Goal: Communication & Community: Participate in discussion

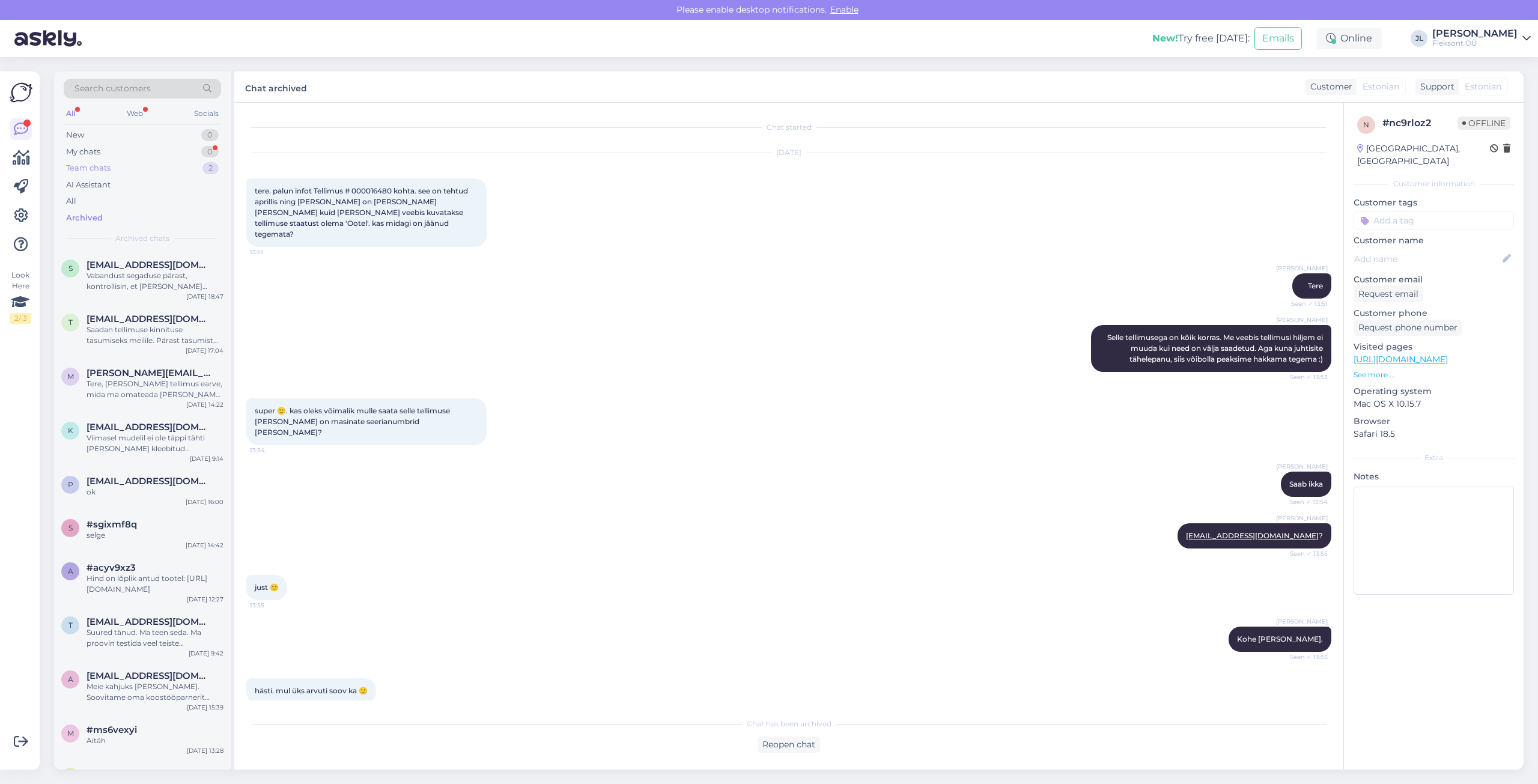
scroll to position [742, 0]
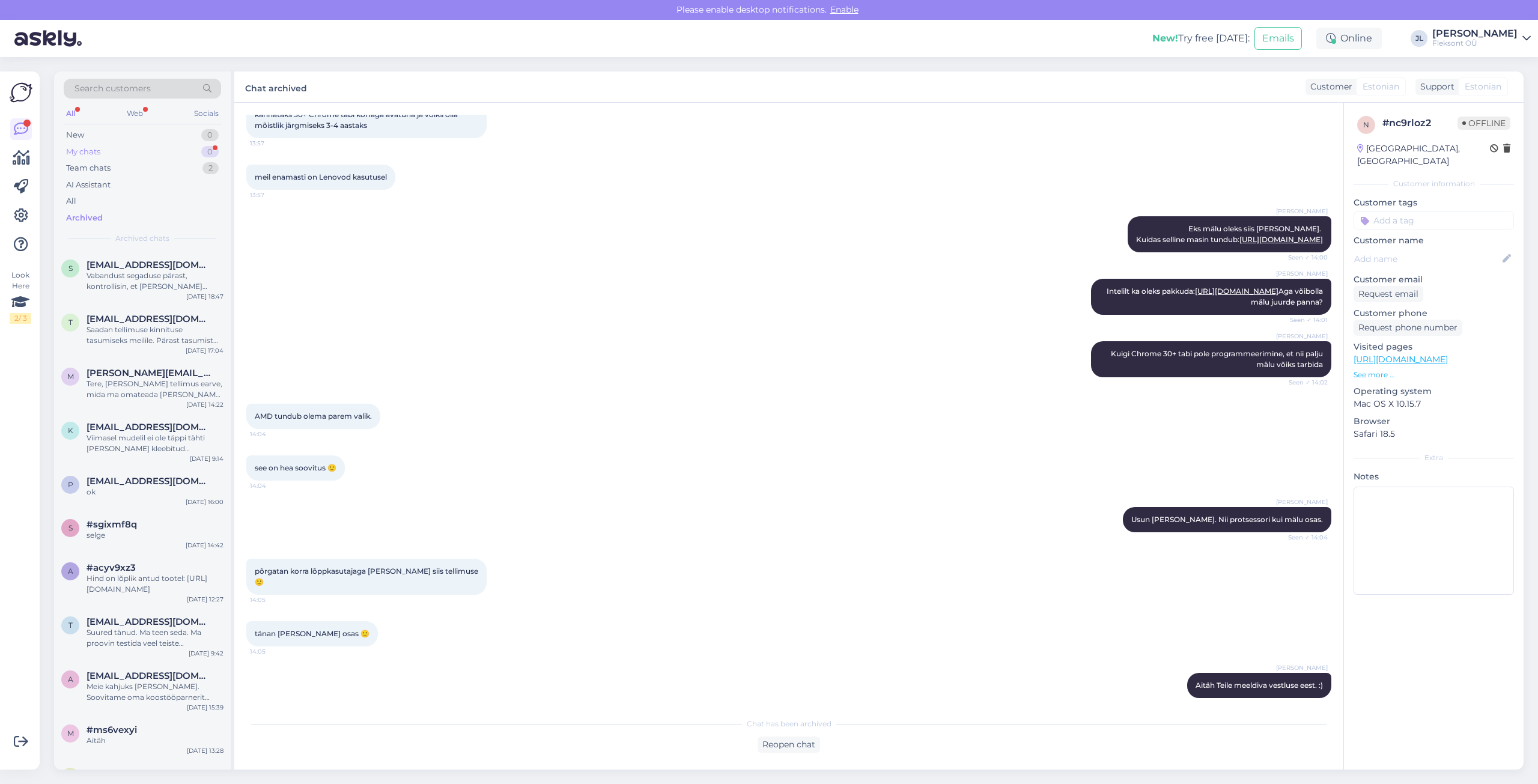
click at [127, 152] on div "My chats 0" at bounding box center [143, 151] width 157 height 17
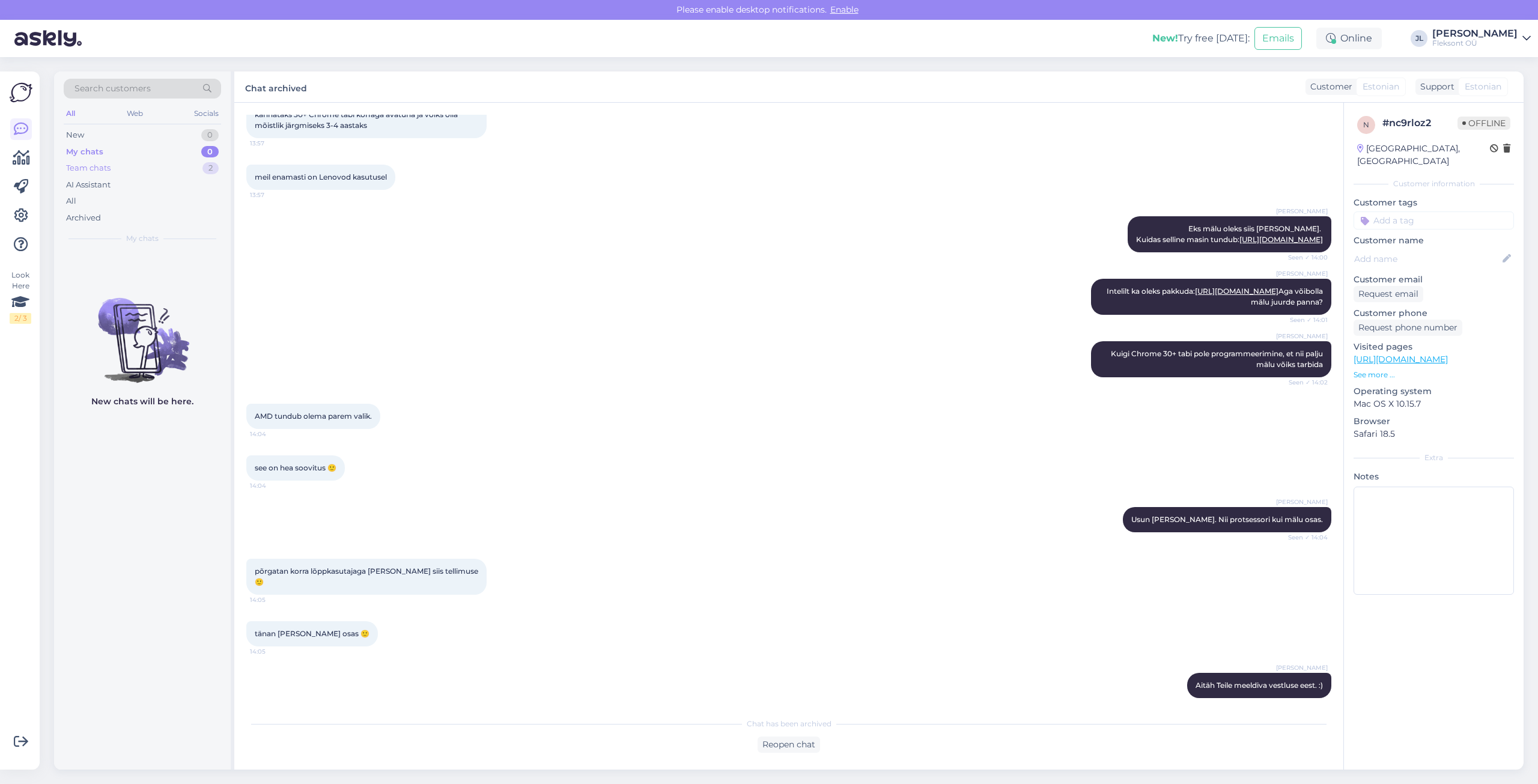
click at [124, 167] on div "Team chats 2" at bounding box center [143, 168] width 157 height 17
click at [135, 282] on div "k #kajgafvb Võtke heaks [DATE] 12:24" at bounding box center [142, 272] width 177 height 43
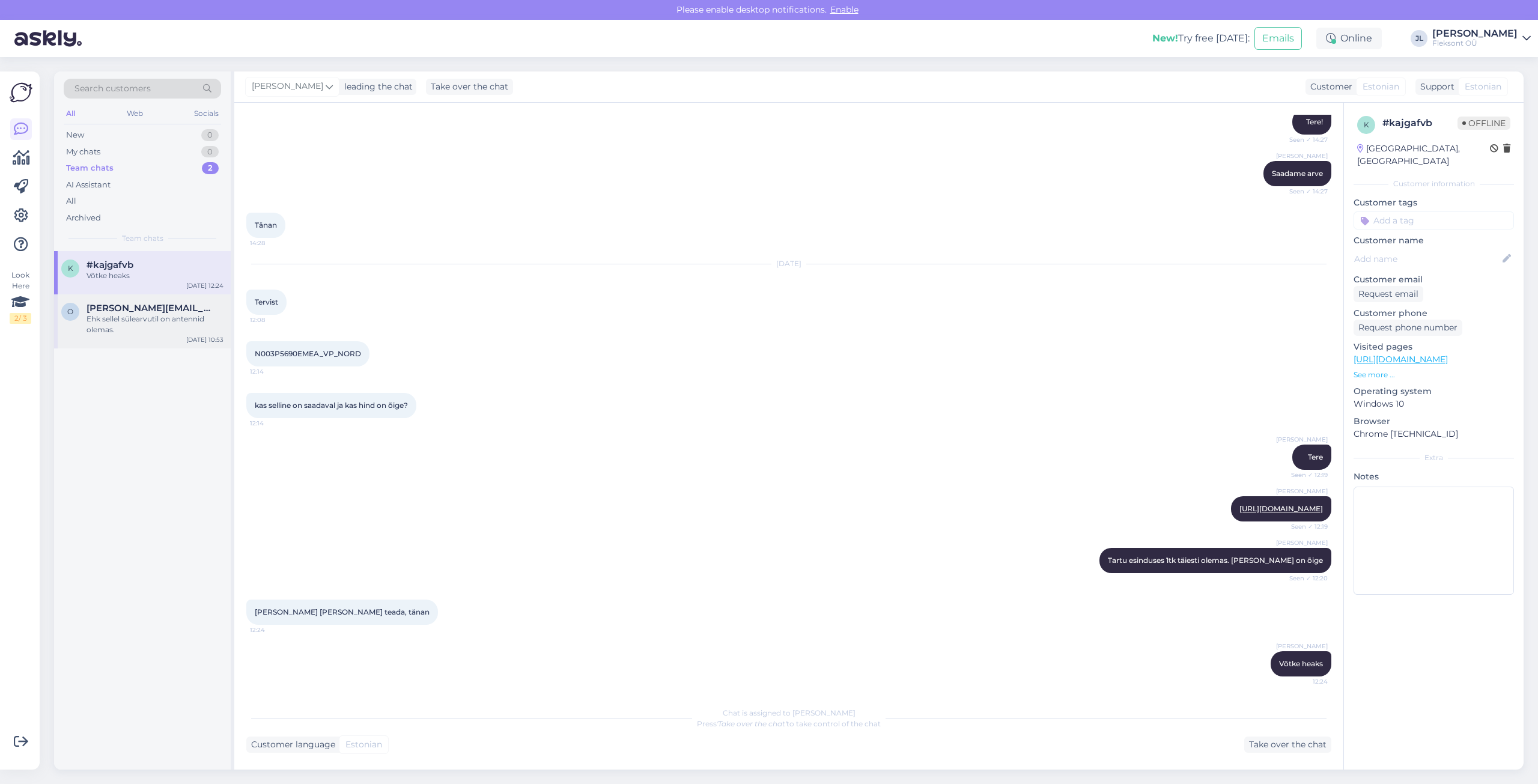
click at [148, 312] on span "[PERSON_NAME][EMAIL_ADDRESS][DOMAIN_NAME]" at bounding box center [149, 308] width 125 height 11
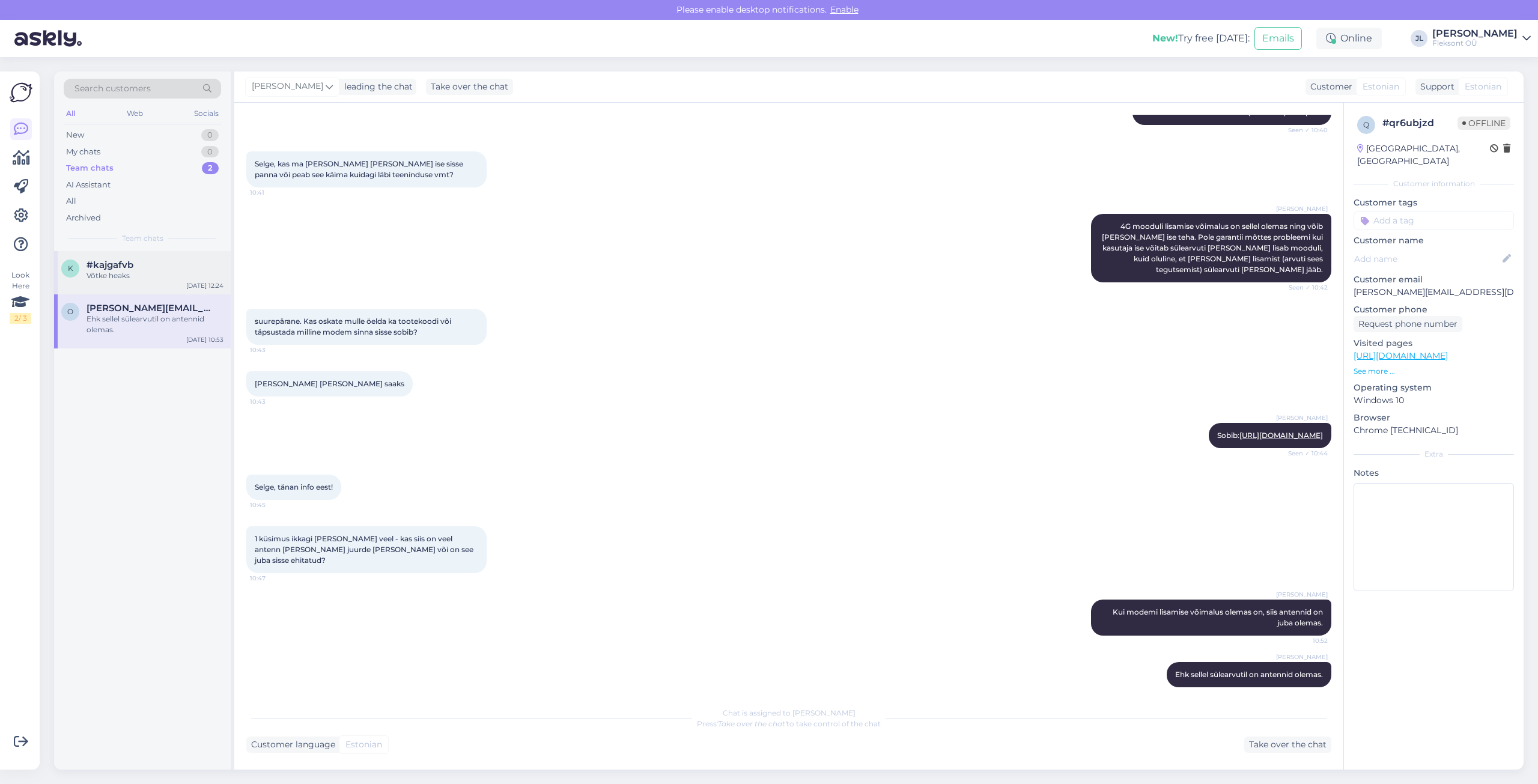
click at [127, 277] on div "Võtke heaks" at bounding box center [155, 276] width 137 height 11
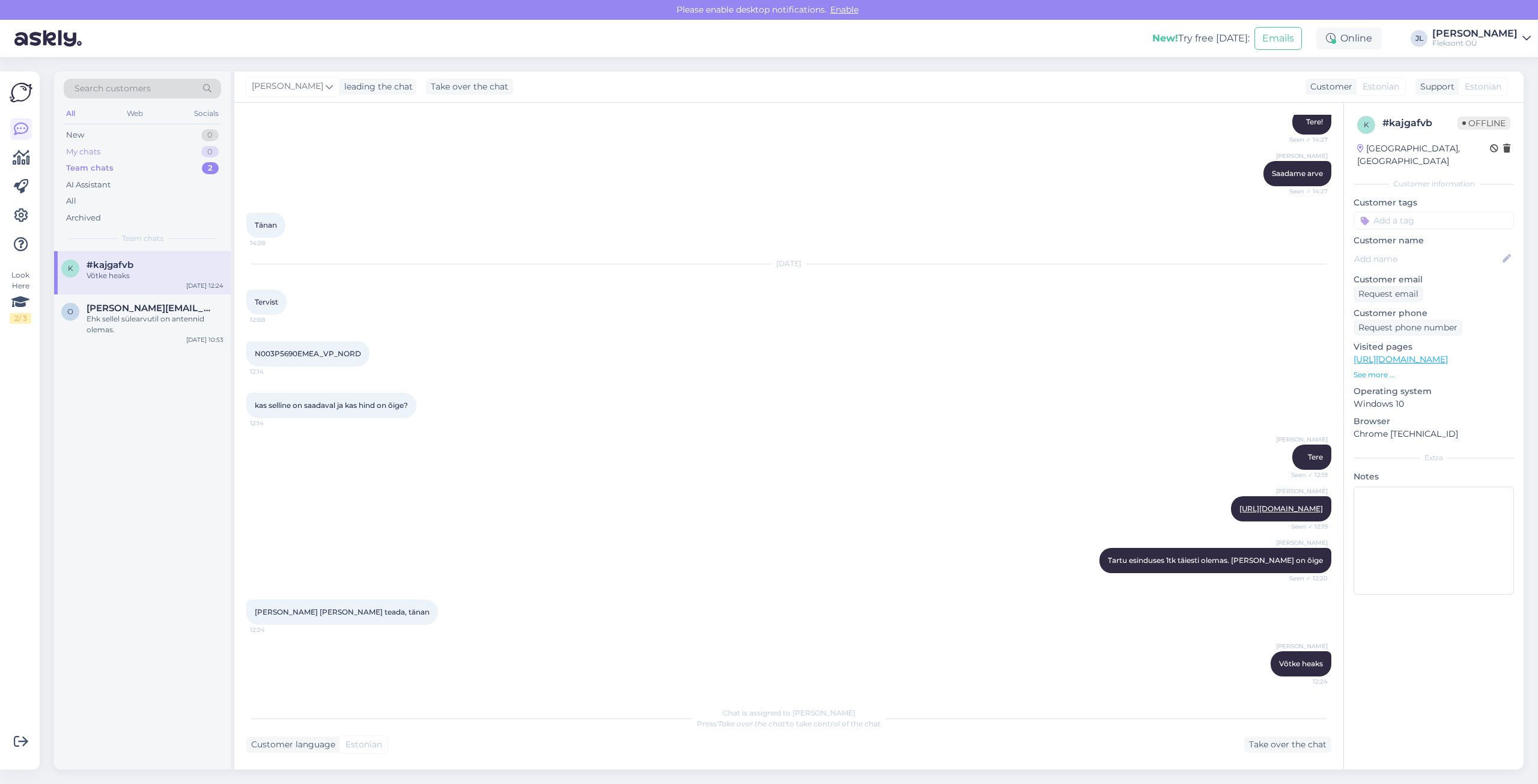
click at [128, 143] on div "My chats 0" at bounding box center [143, 151] width 157 height 17
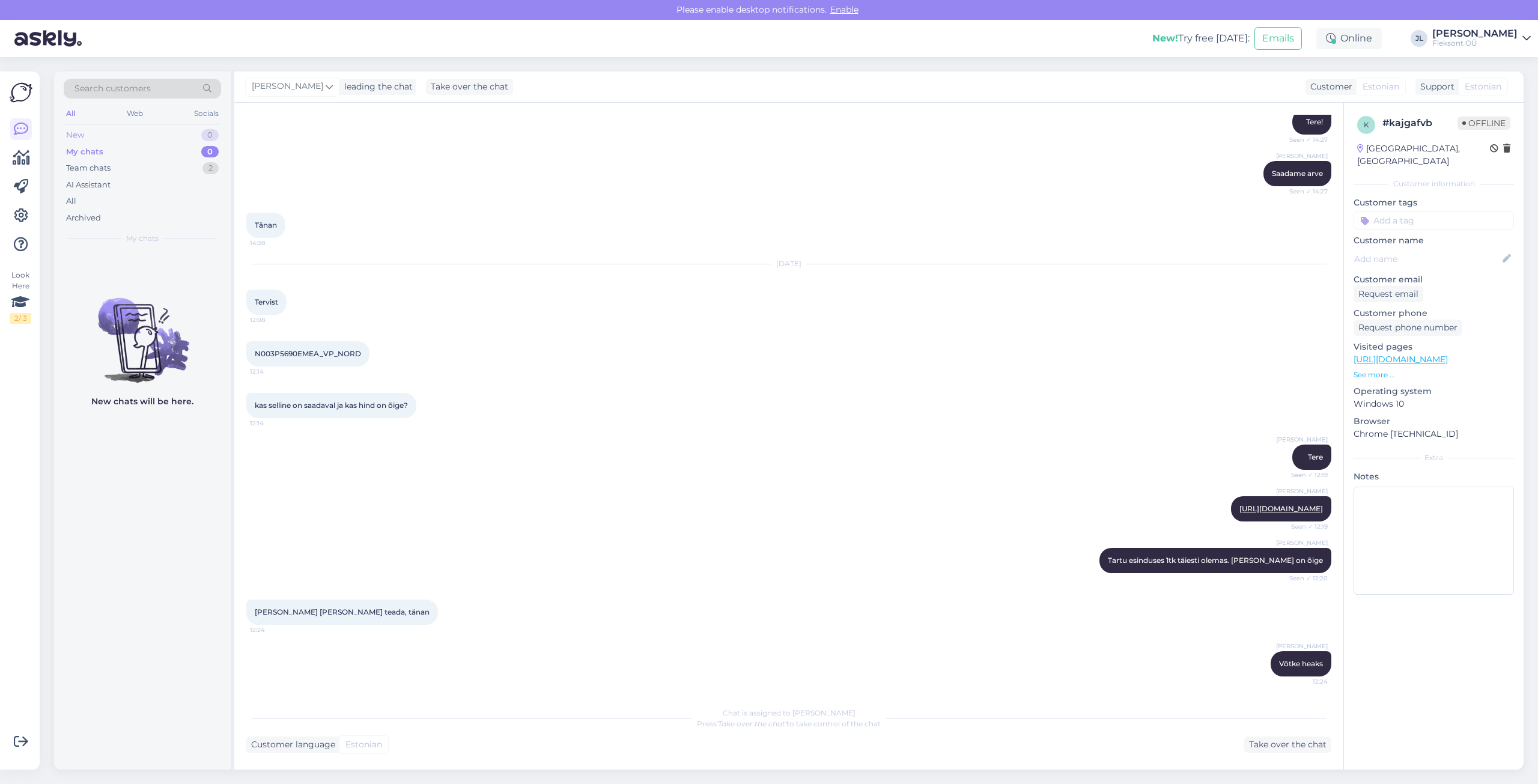
click at [126, 142] on div "New 0" at bounding box center [143, 135] width 157 height 17
click at [126, 137] on div "New 0" at bounding box center [143, 135] width 157 height 17
click at [132, 167] on div "Team chats 2" at bounding box center [143, 168] width 157 height 17
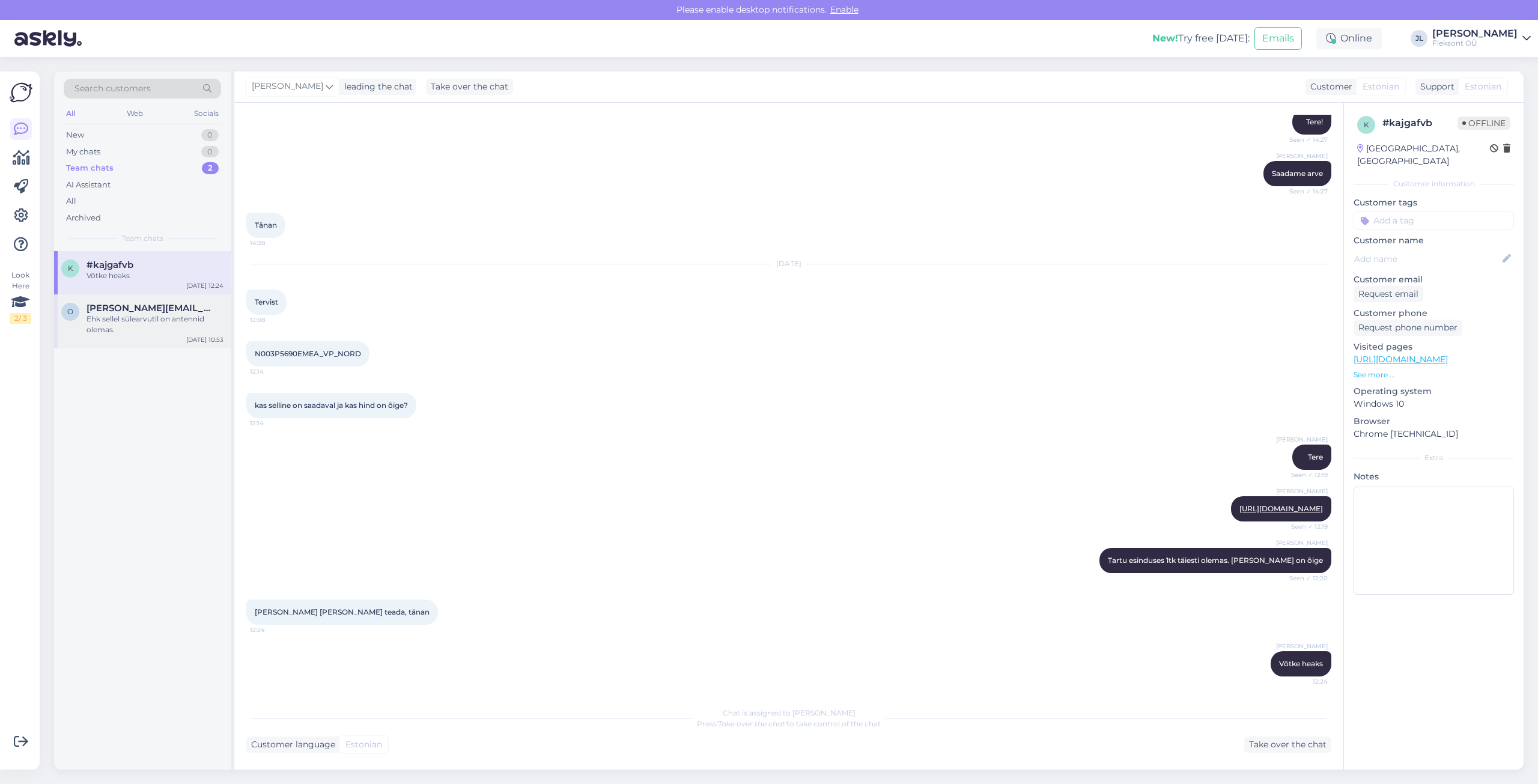
click at [138, 326] on div "Ehk sellel sülearvutil on antennid olemas." at bounding box center [155, 324] width 137 height 22
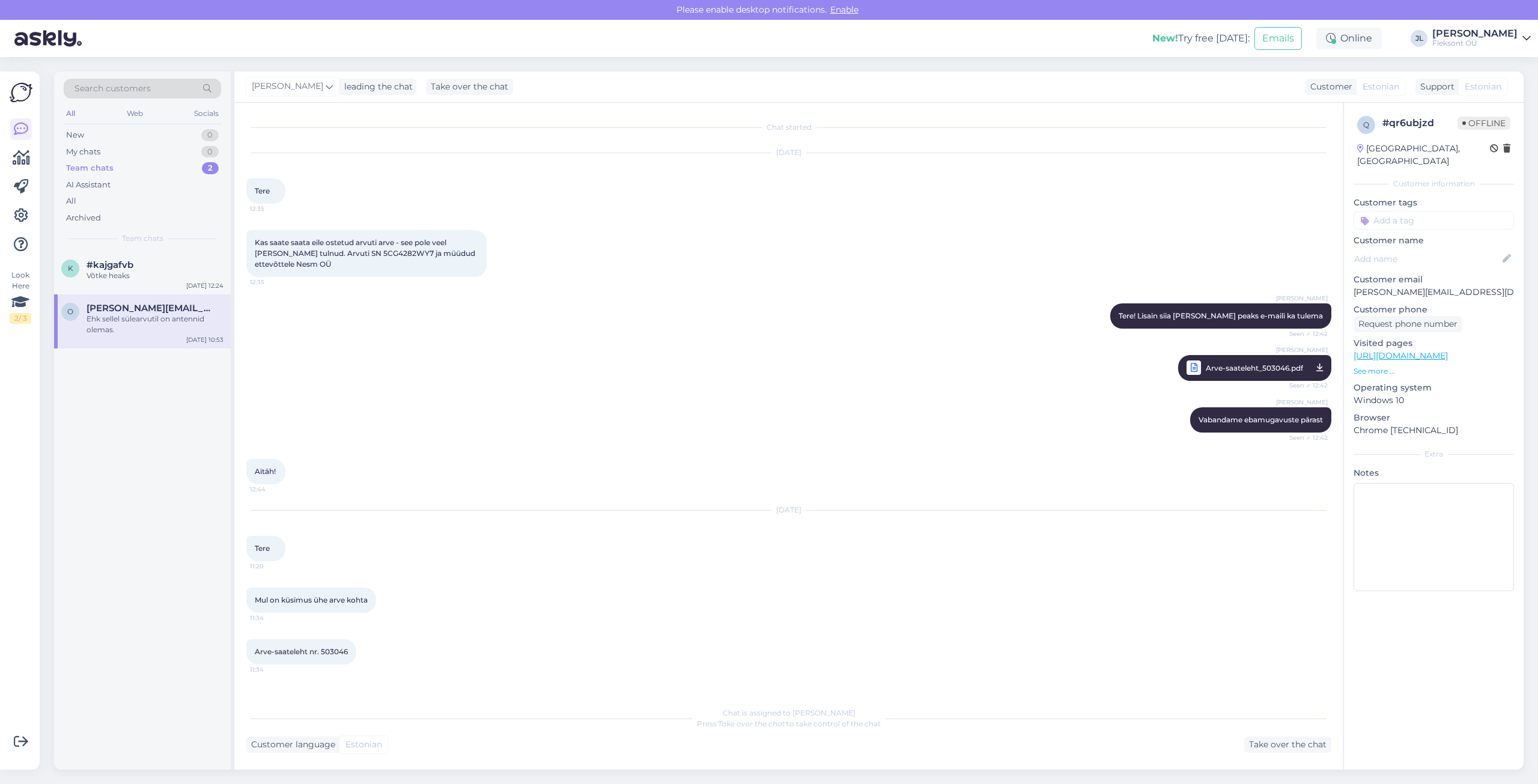
scroll to position [1559, 0]
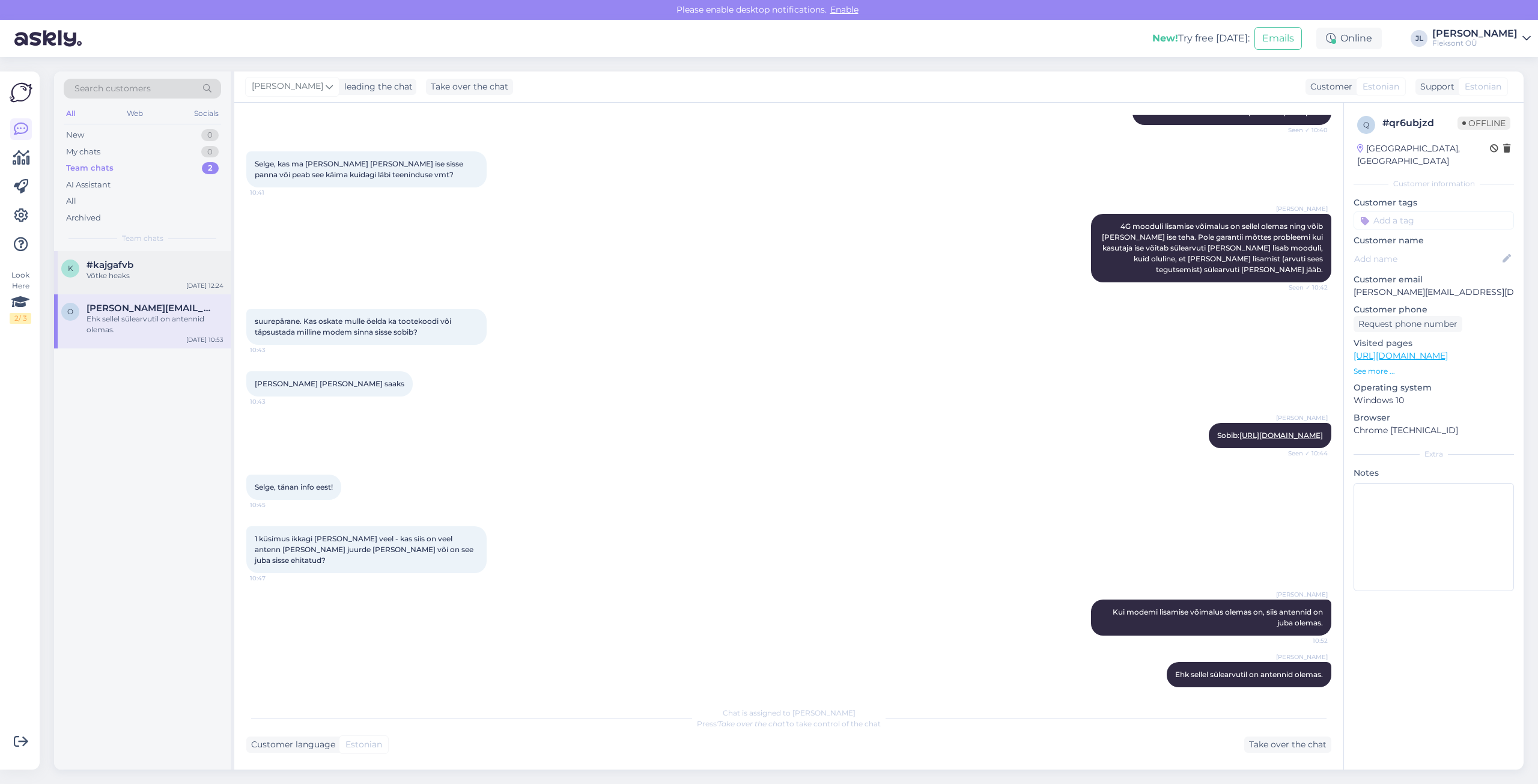
click at [120, 277] on div "Võtke heaks" at bounding box center [155, 276] width 137 height 11
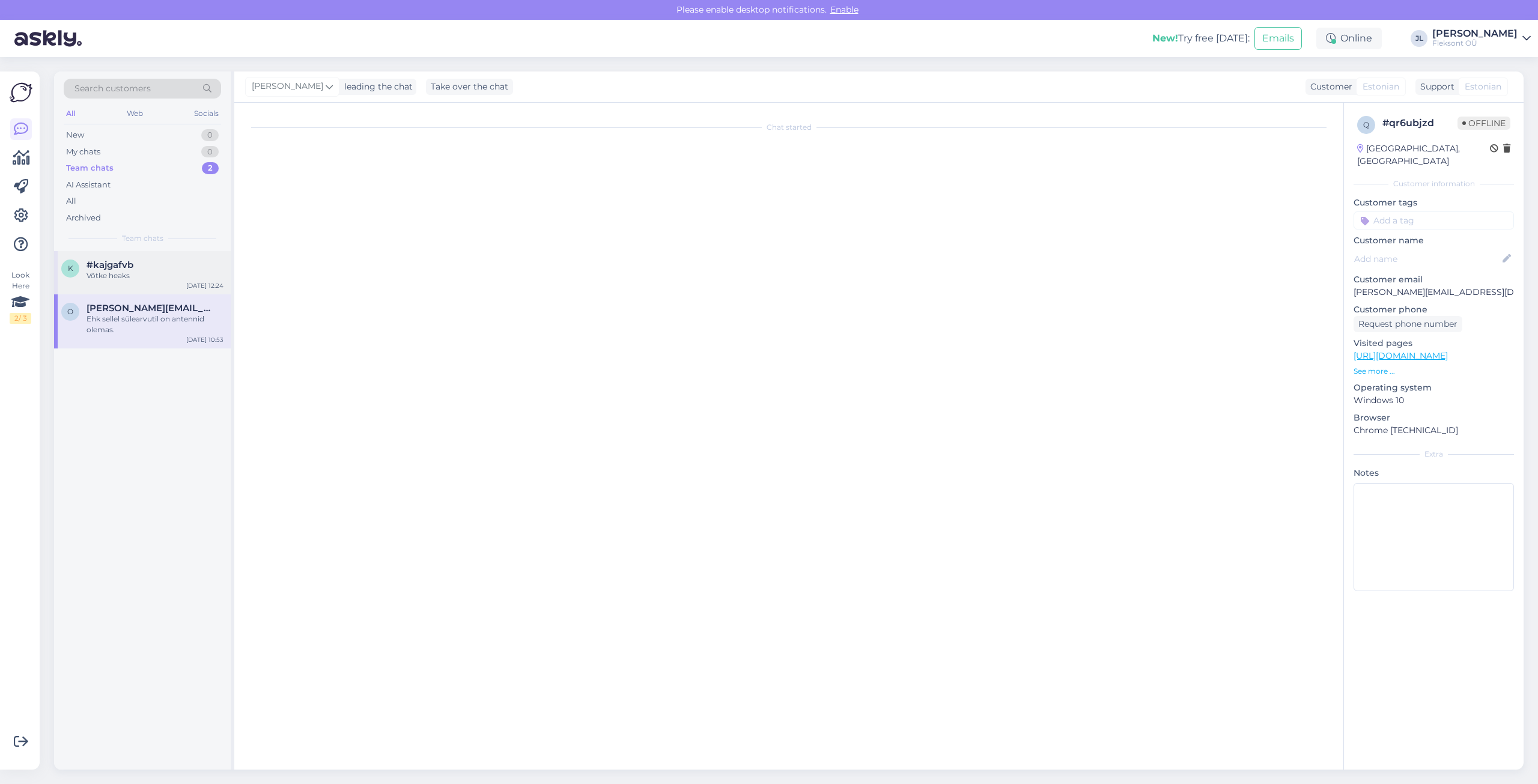
scroll to position [4880, 0]
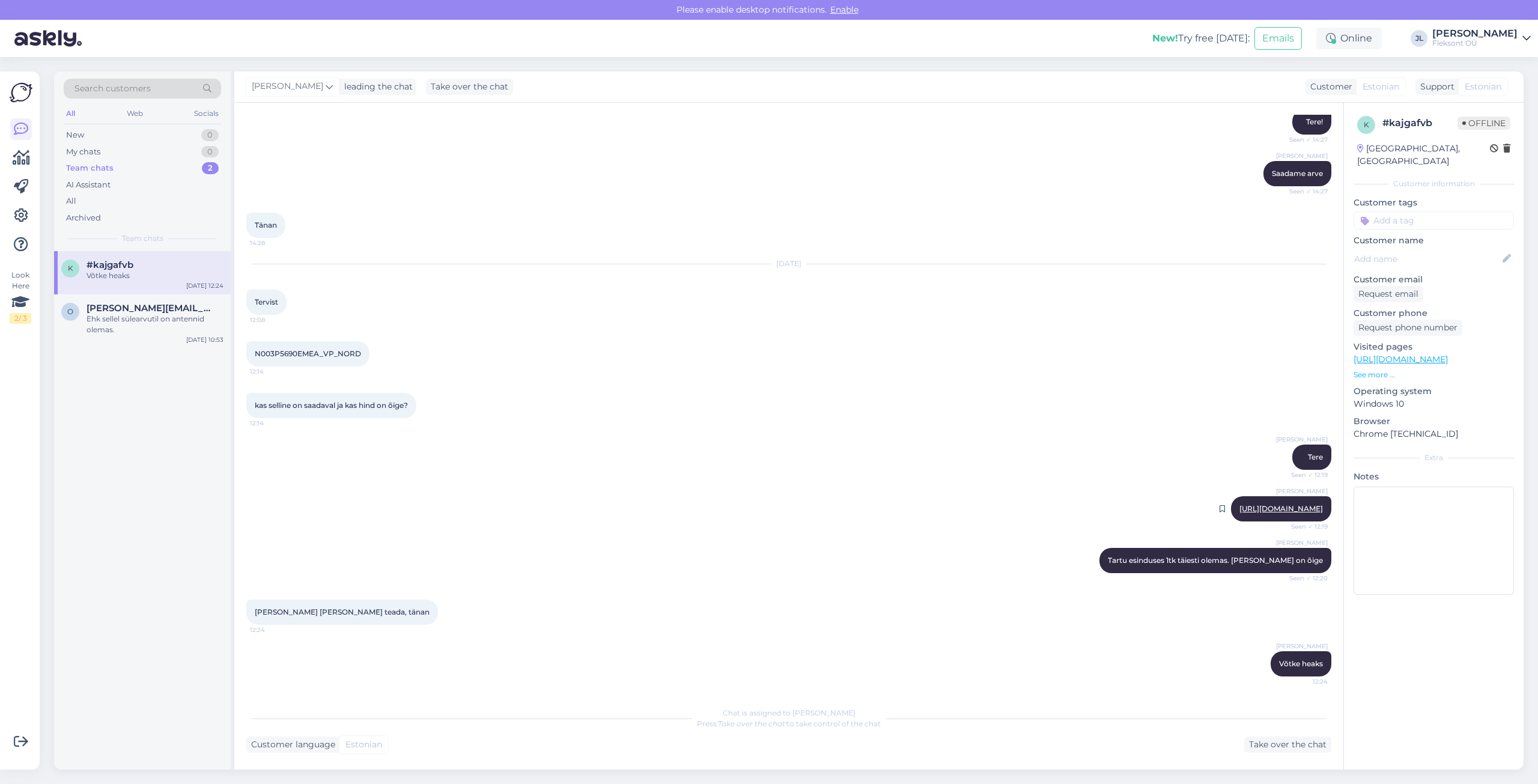
click at [1259, 507] on link "[URL][DOMAIN_NAME]" at bounding box center [1281, 508] width 84 height 9
click at [895, 648] on div "[PERSON_NAME] heaks 12:24" at bounding box center [789, 663] width 1085 height 52
click at [1006, 624] on div "[PERSON_NAME] [PERSON_NAME] teada, tänan 12:24" at bounding box center [789, 612] width 1085 height 52
